Goal: Register for event/course

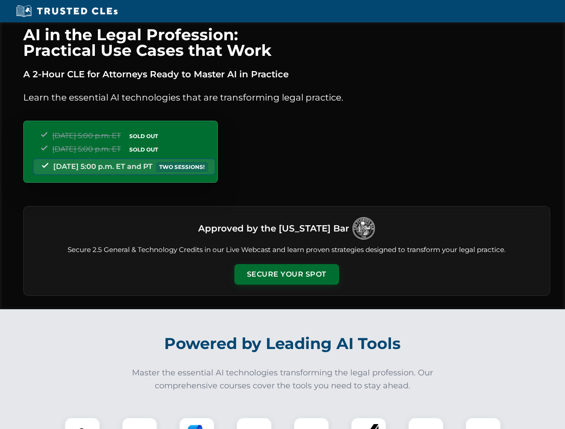
click at [286, 275] on button "Secure Your Spot" at bounding box center [286, 274] width 105 height 21
click at [82, 423] on img at bounding box center [82, 436] width 26 height 26
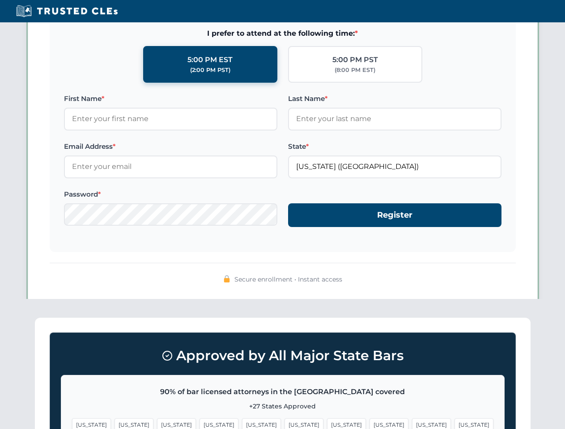
click at [327, 423] on span "[US_STATE]" at bounding box center [346, 425] width 39 height 13
click at [412, 423] on span "[US_STATE]" at bounding box center [431, 425] width 39 height 13
